Goal: Book appointment/travel/reservation

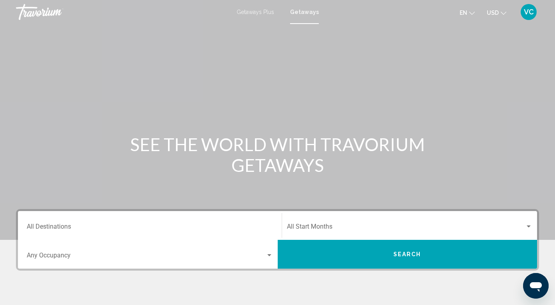
click at [52, 227] on input "Destination All Destinations" at bounding box center [150, 227] width 246 height 7
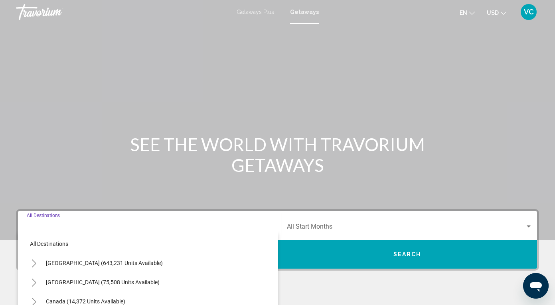
scroll to position [143, 0]
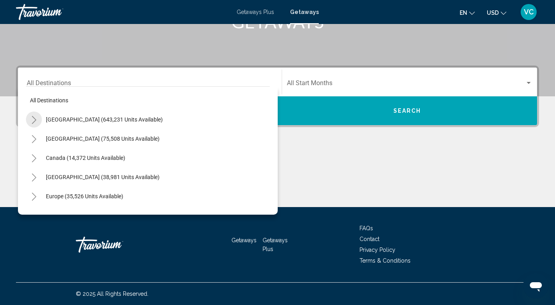
click at [33, 117] on icon "Toggle United States (643,231 units available)" at bounding box center [34, 120] width 6 height 8
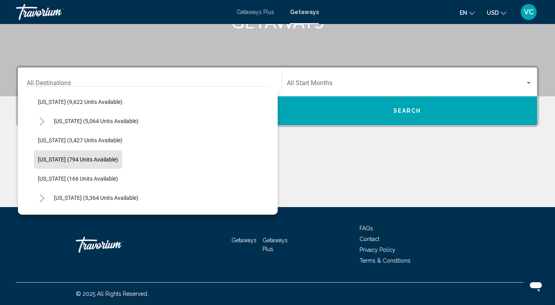
scroll to position [345, 0]
click at [75, 156] on span "[US_STATE] (794 units available)" at bounding box center [78, 158] width 80 height 6
type input "**********"
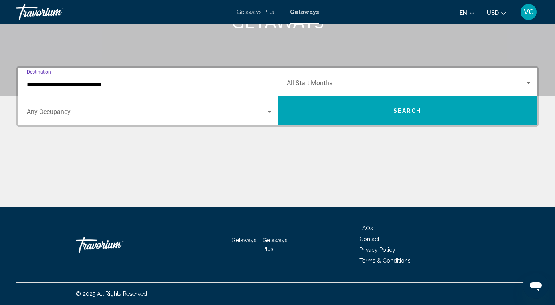
click at [314, 82] on span "Search widget" at bounding box center [406, 84] width 239 height 7
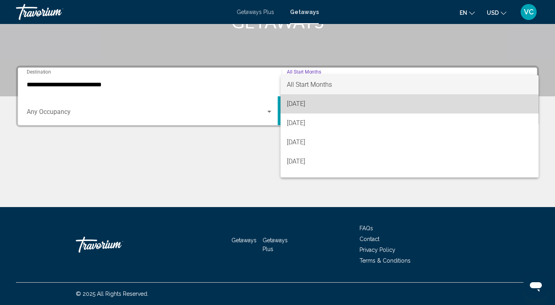
click at [296, 103] on span "[DATE]" at bounding box center [410, 103] width 246 height 19
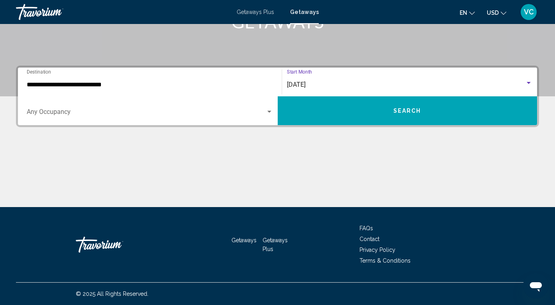
click at [349, 113] on button "Search" at bounding box center [408, 110] width 260 height 29
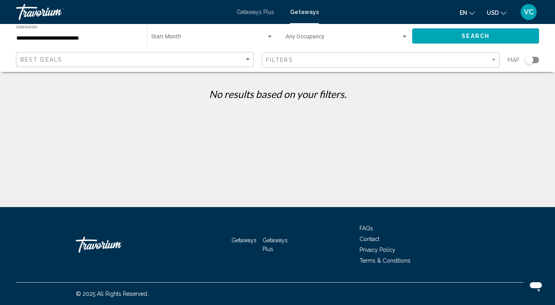
click at [256, 12] on span "Getaways Plus" at bounding box center [256, 12] width 38 height 6
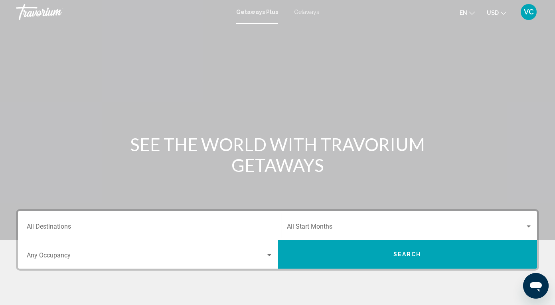
click at [46, 226] on input "Destination All Destinations" at bounding box center [150, 227] width 246 height 7
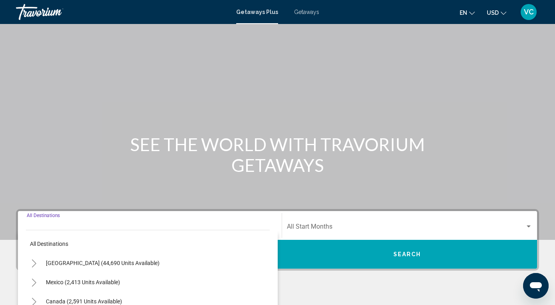
scroll to position [143, 0]
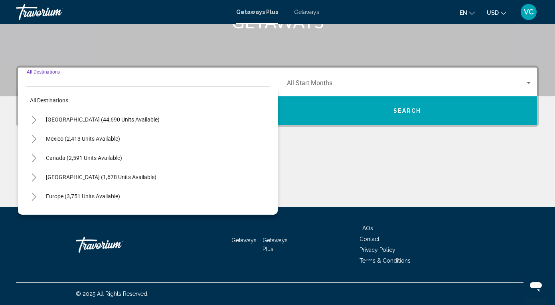
click at [34, 115] on button "Toggle United States (44,690 units available)" at bounding box center [34, 119] width 16 height 16
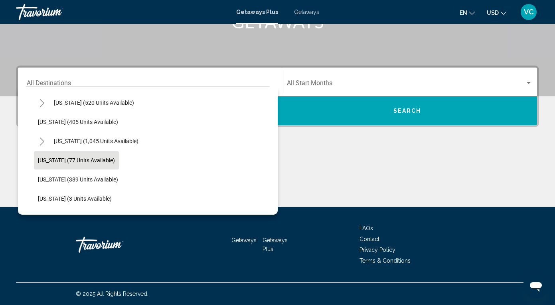
scroll to position [309, 0]
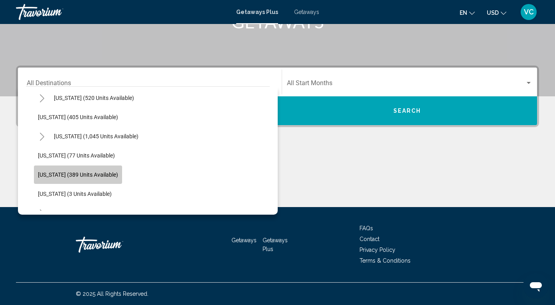
click at [89, 173] on span "[US_STATE] (389 units available)" at bounding box center [78, 174] width 80 height 6
type input "**********"
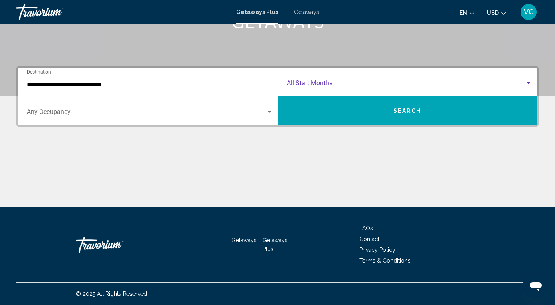
click at [322, 81] on span "Search widget" at bounding box center [406, 84] width 239 height 7
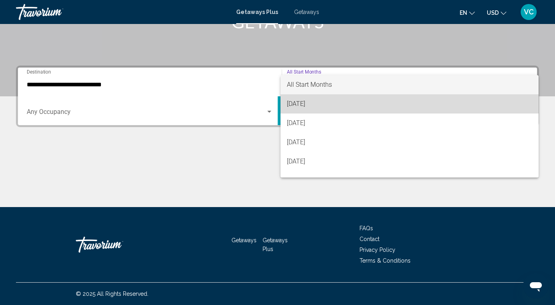
click at [320, 101] on span "[DATE]" at bounding box center [410, 103] width 246 height 19
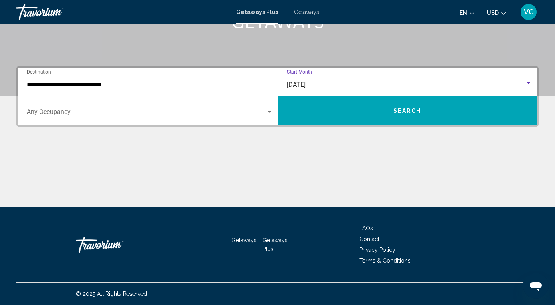
click at [326, 113] on button "Search" at bounding box center [408, 110] width 260 height 29
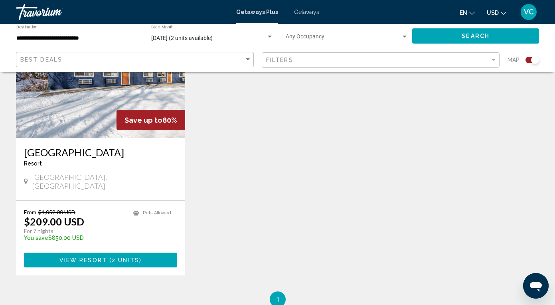
scroll to position [347, 0]
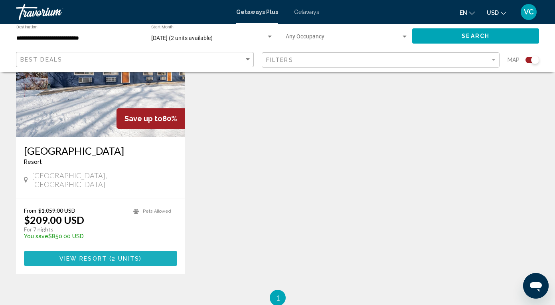
click at [57, 251] on button "View Resort ( 2 units )" at bounding box center [100, 258] width 153 height 15
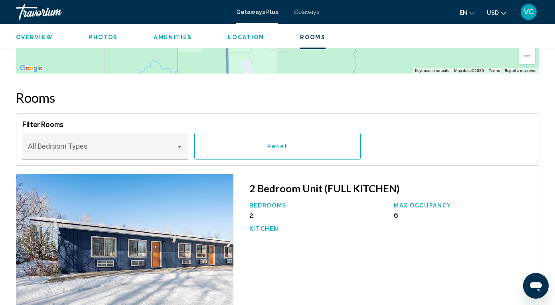
scroll to position [1300, 0]
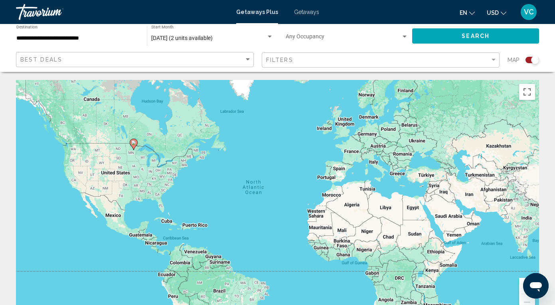
click at [531, 61] on div "Search widget" at bounding box center [533, 60] width 14 height 6
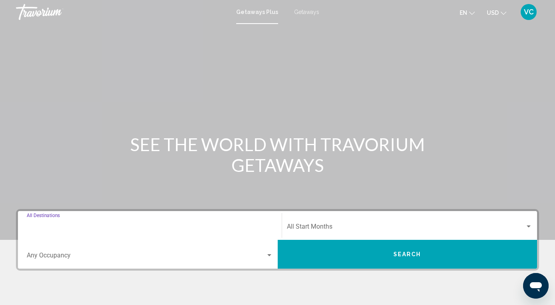
click at [63, 226] on input "Destination All Destinations" at bounding box center [150, 227] width 246 height 7
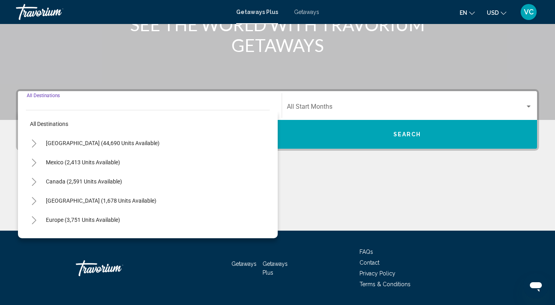
scroll to position [143, 0]
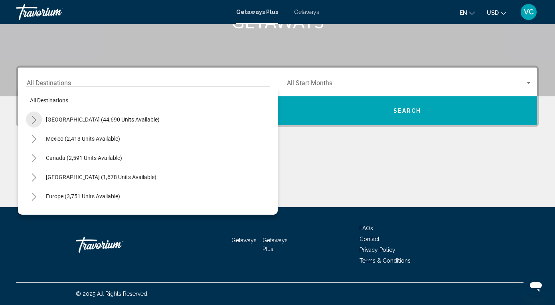
click at [32, 117] on icon "Toggle United States (44,690 units available)" at bounding box center [34, 120] width 6 height 8
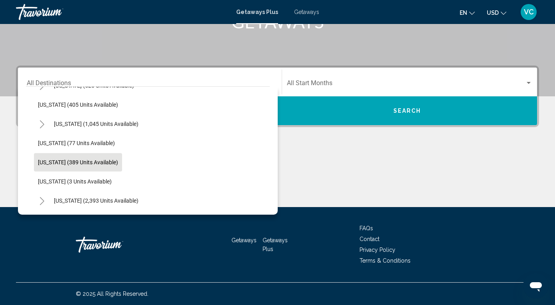
scroll to position [321, 0]
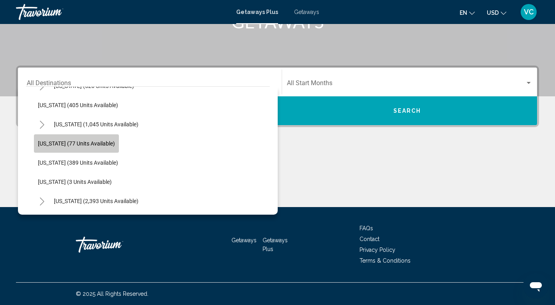
click at [87, 142] on span "[US_STATE] (77 units available)" at bounding box center [76, 143] width 77 height 6
type input "**********"
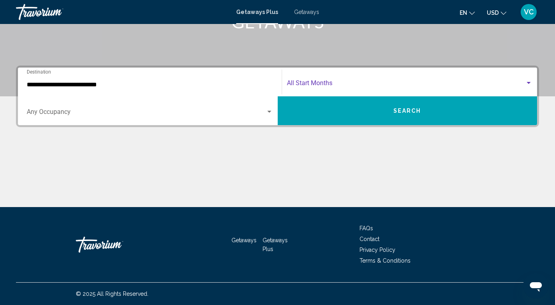
click at [302, 81] on span "Search widget" at bounding box center [406, 84] width 239 height 7
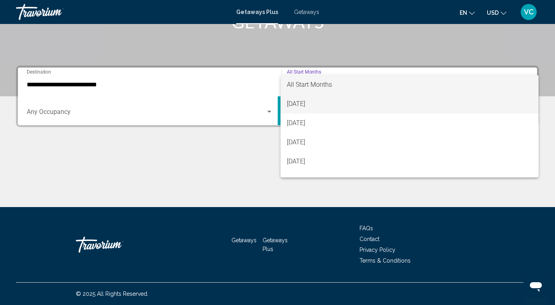
click at [296, 100] on span "[DATE]" at bounding box center [410, 103] width 246 height 19
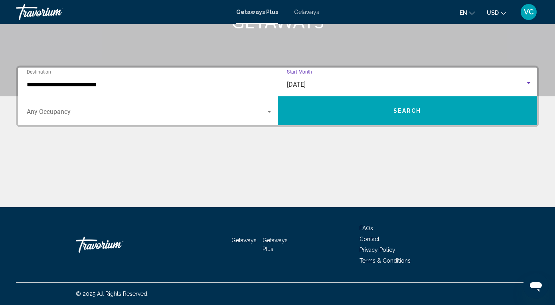
click at [298, 103] on button "Search" at bounding box center [408, 110] width 260 height 29
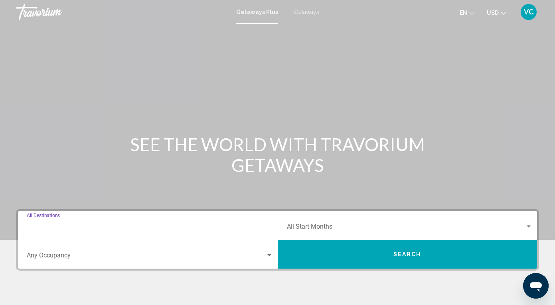
click at [40, 224] on input "Destination All Destinations" at bounding box center [150, 227] width 246 height 7
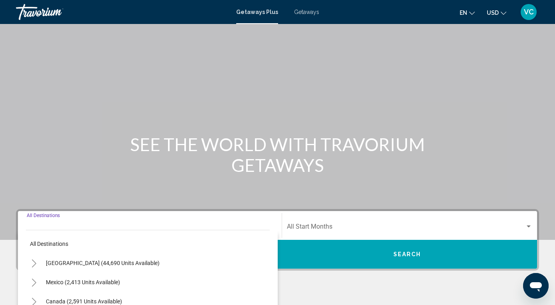
scroll to position [143, 0]
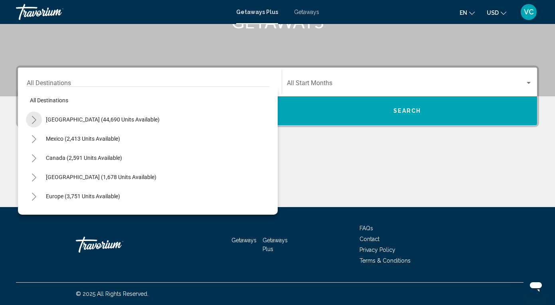
click at [35, 116] on icon "Toggle United States (44,690 units available)" at bounding box center [34, 120] width 6 height 8
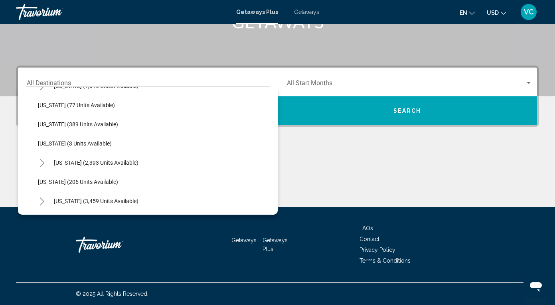
scroll to position [363, 0]
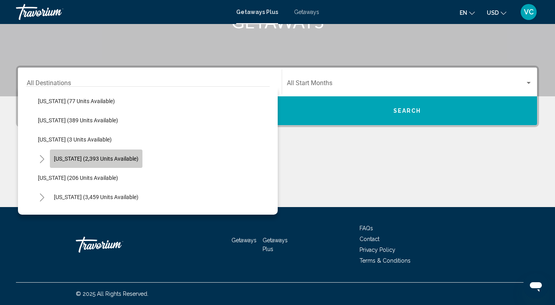
click at [102, 156] on span "[US_STATE] (2,393 units available)" at bounding box center [96, 158] width 85 height 6
type input "**********"
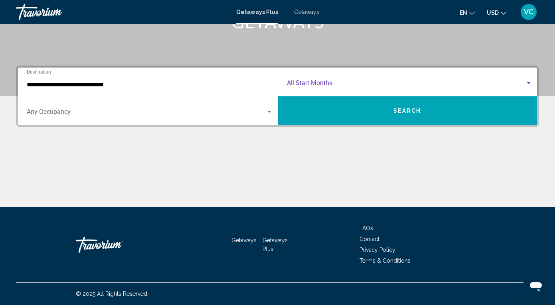
click at [325, 81] on span "Search widget" at bounding box center [406, 84] width 239 height 7
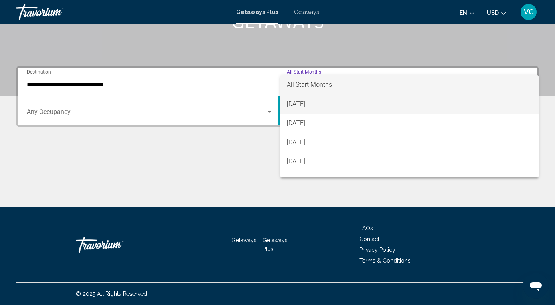
click at [310, 98] on span "[DATE]" at bounding box center [410, 103] width 246 height 19
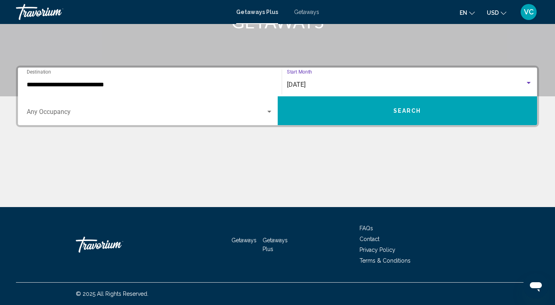
click at [310, 109] on button "Search" at bounding box center [408, 110] width 260 height 29
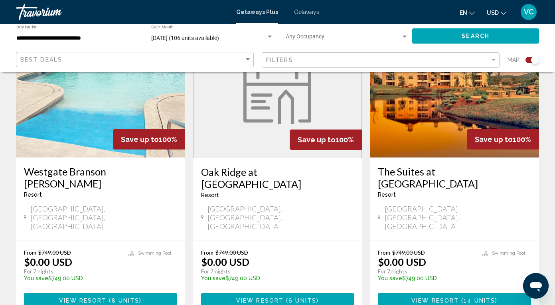
scroll to position [326, 0]
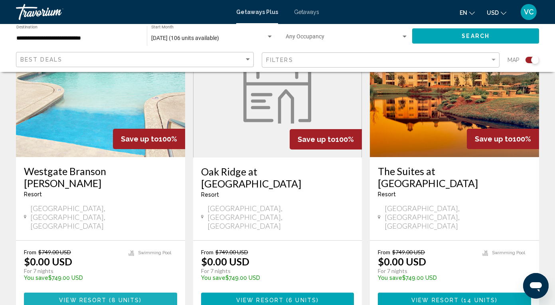
click at [94, 297] on span "View Resort" at bounding box center [83, 300] width 48 height 6
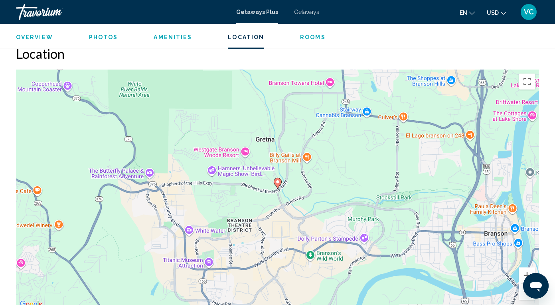
scroll to position [1004, 0]
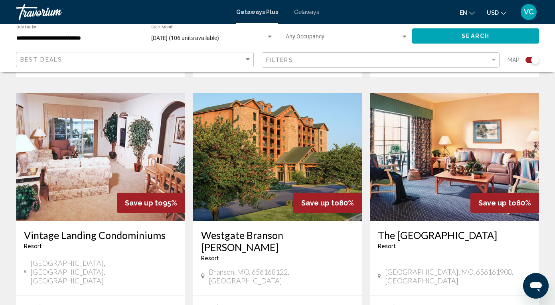
scroll to position [1168, 0]
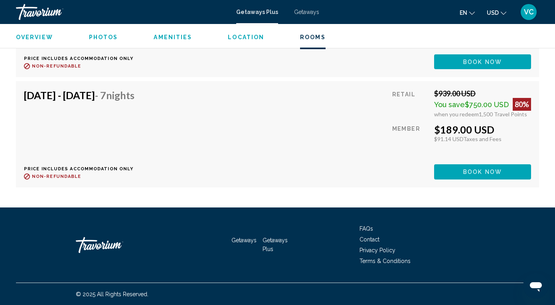
scroll to position [1964, 0]
